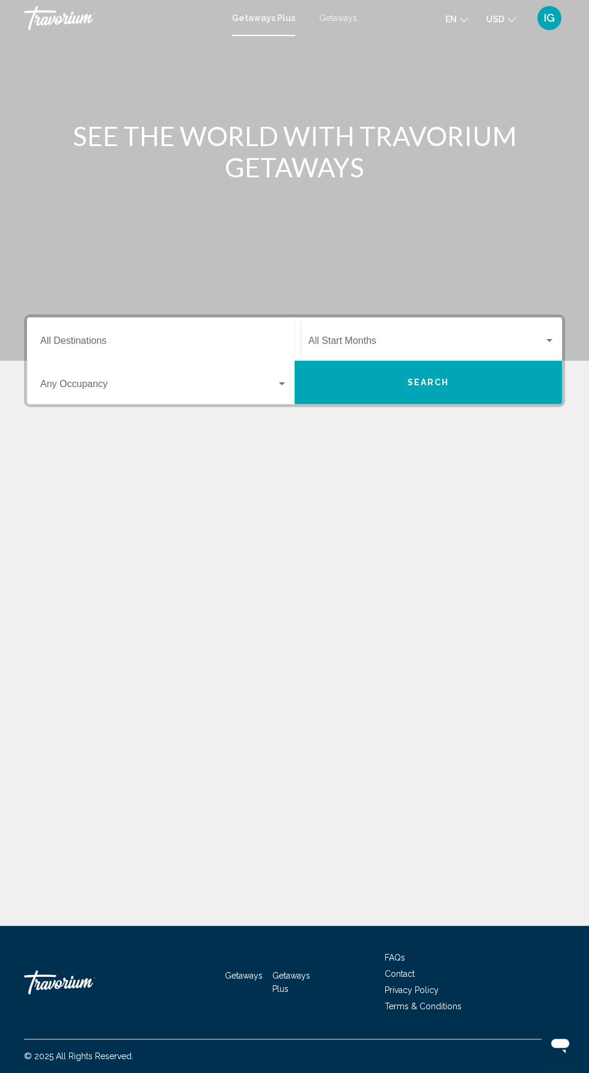
click at [545, 34] on mat-toolbar "Getaways Plus Getaways en English Español Français Italiano Português русский U…" at bounding box center [294, 18] width 589 height 36
click at [561, 35] on mat-toolbar "Getaways Plus Getaways en English Español Français Italiano Português русский U…" at bounding box center [294, 18] width 589 height 36
click at [552, 34] on mat-toolbar "Getaways Plus Getaways en English Español Français Italiano Português русский U…" at bounding box center [294, 18] width 589 height 36
click at [542, 22] on div "IG" at bounding box center [550, 18] width 24 height 24
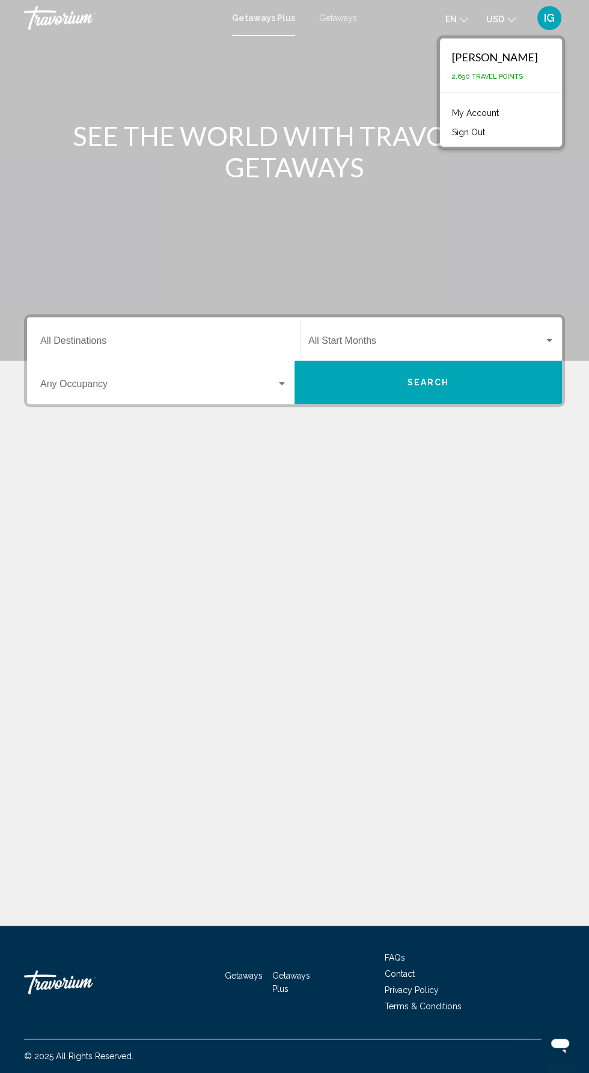
click at [505, 112] on link "My Account" at bounding box center [475, 113] width 59 height 16
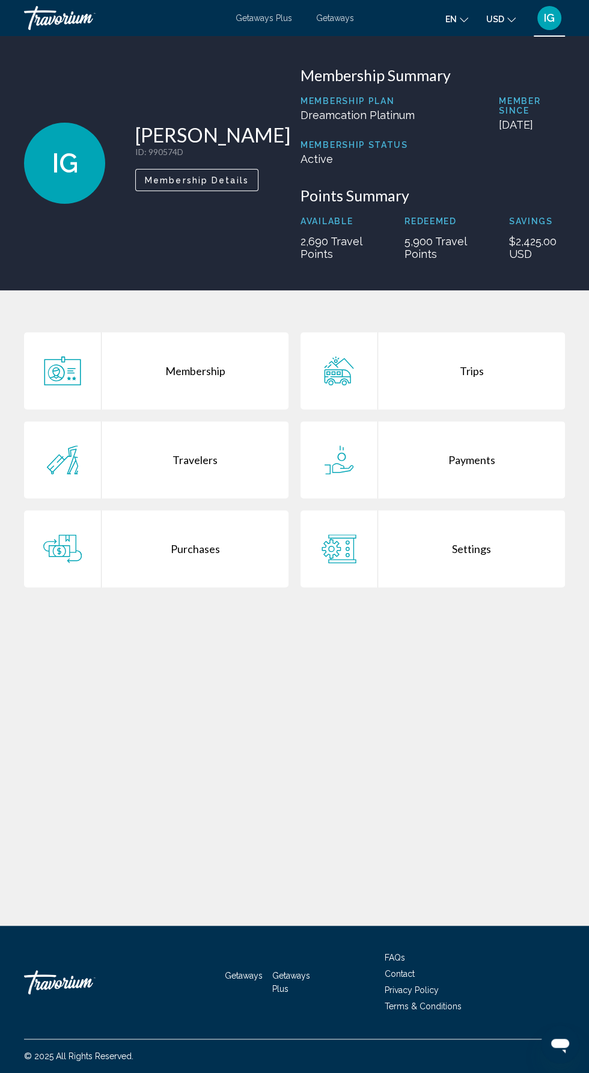
click at [483, 383] on div "Trips" at bounding box center [471, 370] width 187 height 77
